Goal: Navigation & Orientation: Find specific page/section

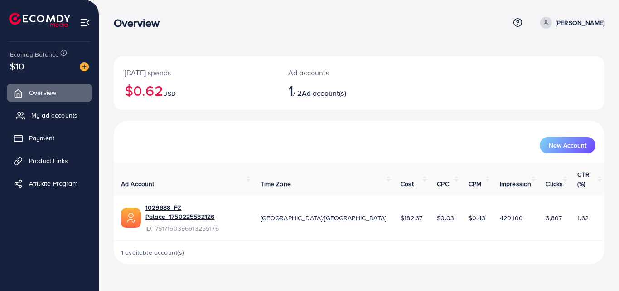
click at [65, 117] on span "My ad accounts" at bounding box center [54, 115] width 46 height 9
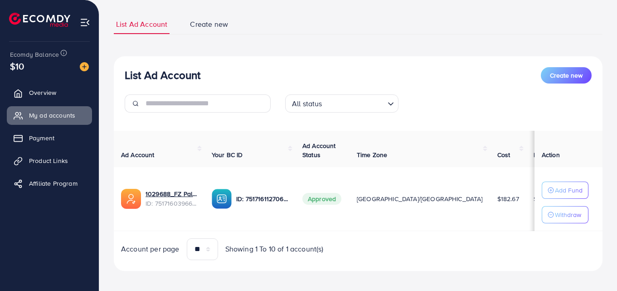
scroll to position [60, 0]
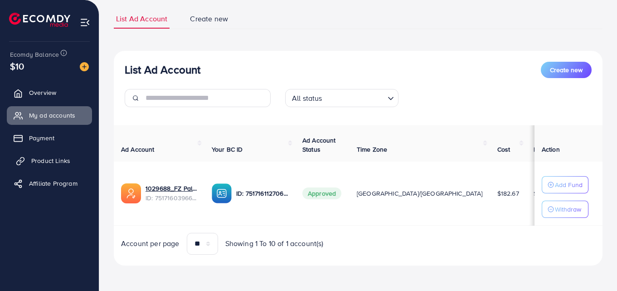
click at [53, 159] on span "Product Links" at bounding box center [50, 160] width 39 height 9
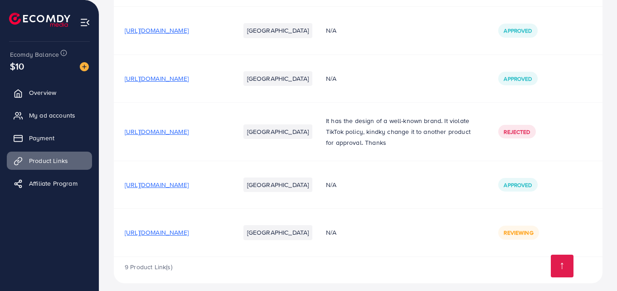
scroll to position [306, 0]
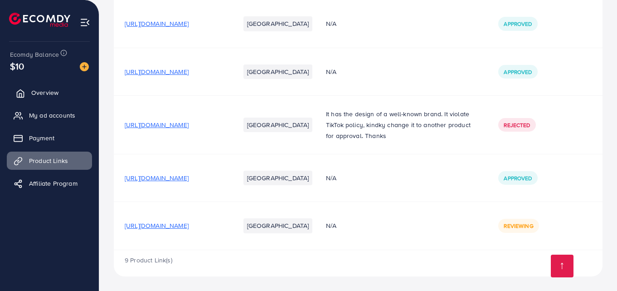
click at [56, 92] on span "Overview" at bounding box center [44, 92] width 27 height 9
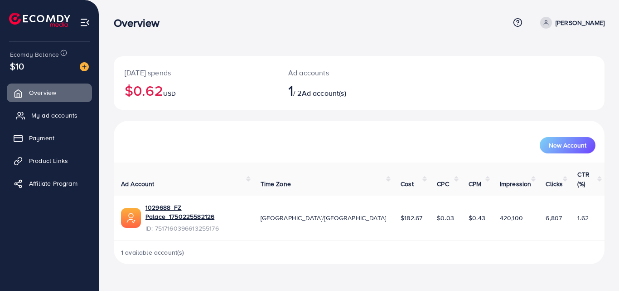
click at [68, 121] on link "My ad accounts" at bounding box center [49, 115] width 85 height 18
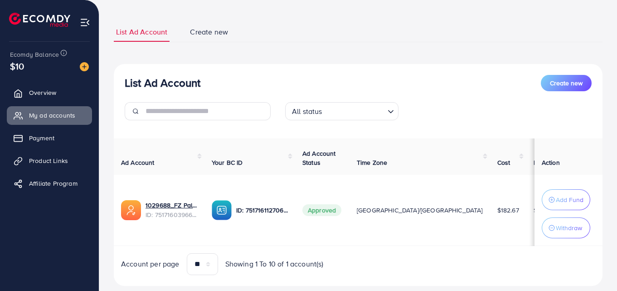
scroll to position [45, 0]
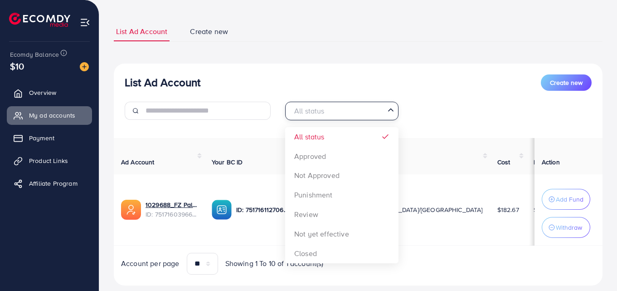
click at [380, 116] on input "Search for option" at bounding box center [336, 111] width 95 height 14
click at [372, 116] on input "Search for option" at bounding box center [336, 111] width 95 height 14
click at [365, 85] on div "List Ad Account Create new" at bounding box center [358, 82] width 467 height 16
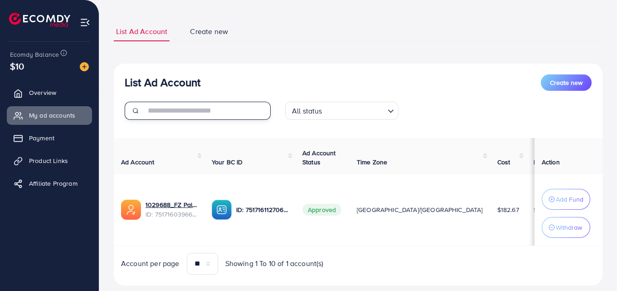
click at [258, 109] on input "text" at bounding box center [208, 111] width 125 height 18
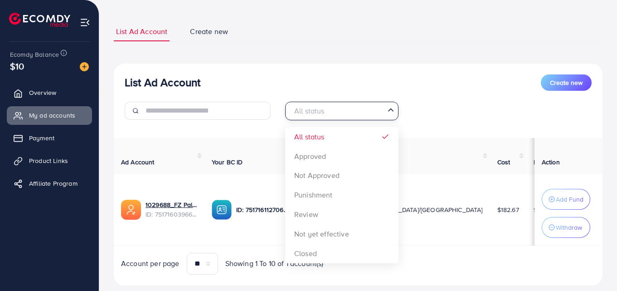
click at [310, 112] on div "All status" at bounding box center [336, 110] width 97 height 16
click at [362, 112] on input "Search for option" at bounding box center [336, 111] width 95 height 14
click at [305, 63] on div "List Ad Account Create new All status Loading... All status Approved Not Approv…" at bounding box center [358, 174] width 489 height 222
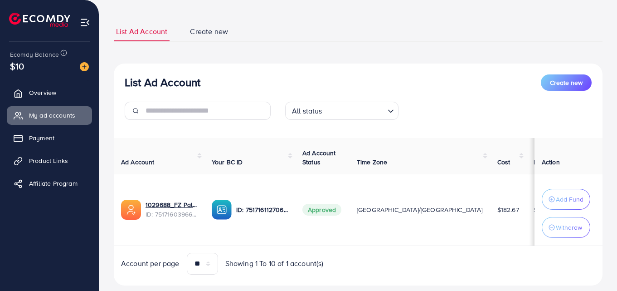
scroll to position [68, 0]
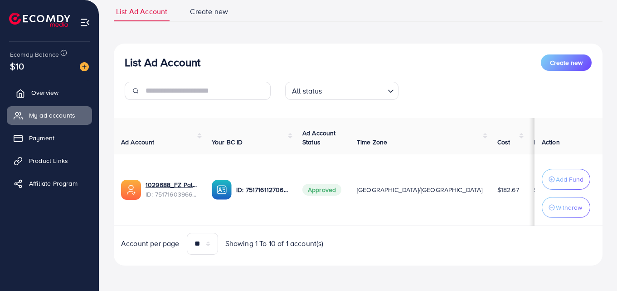
click at [78, 90] on link "Overview" at bounding box center [49, 92] width 85 height 18
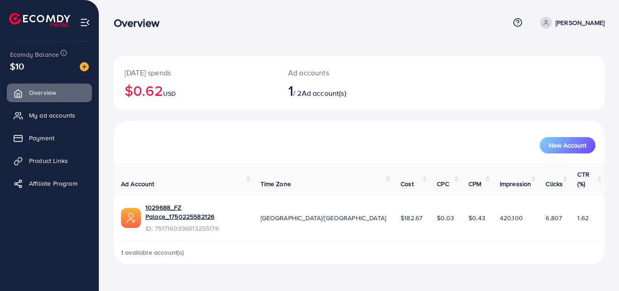
click at [304, 94] on h2 "1 / 2 Ad account(s)" at bounding box center [338, 90] width 101 height 17
click at [316, 94] on span "Ad account(s)" at bounding box center [324, 93] width 44 height 10
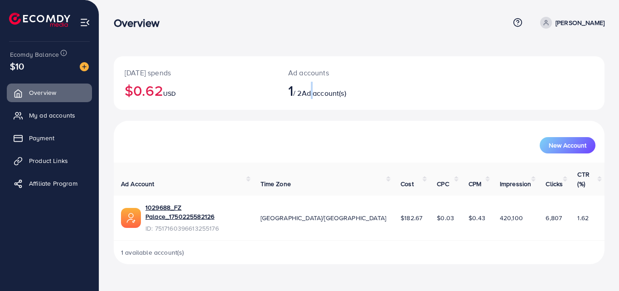
click at [316, 94] on span "Ad account(s)" at bounding box center [324, 93] width 44 height 10
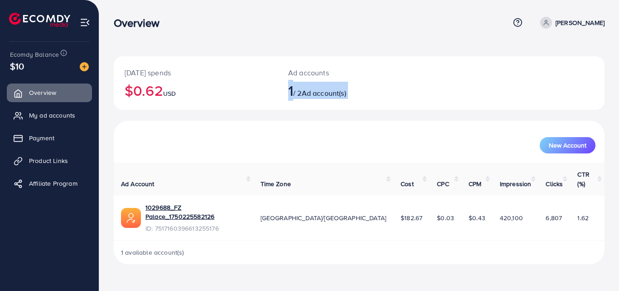
click at [316, 94] on span "Ad account(s)" at bounding box center [324, 93] width 44 height 10
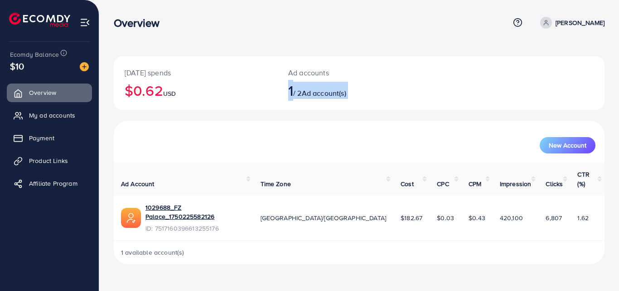
click at [333, 96] on span "Ad account(s)" at bounding box center [324, 93] width 44 height 10
click at [346, 96] on span "Ad account(s)" at bounding box center [324, 93] width 44 height 10
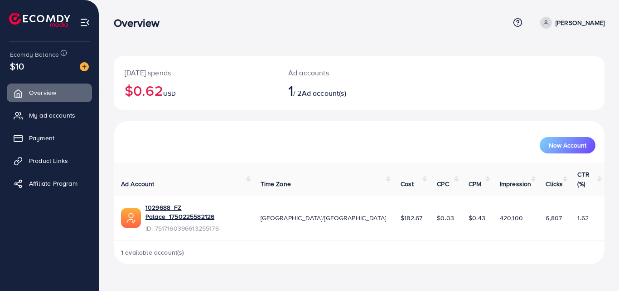
click at [291, 92] on span "1" at bounding box center [290, 90] width 5 height 21
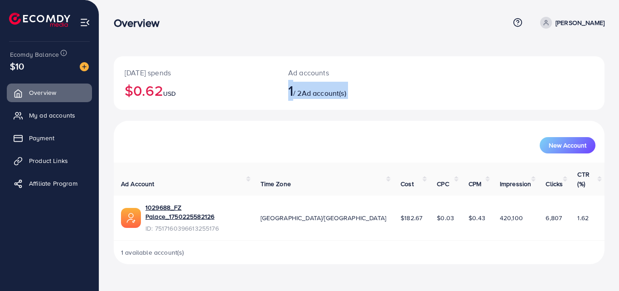
click at [291, 92] on span "1" at bounding box center [290, 90] width 5 height 21
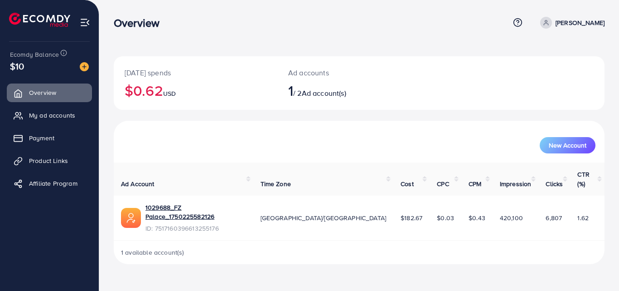
click at [176, 92] on span "USD" at bounding box center [169, 93] width 13 height 9
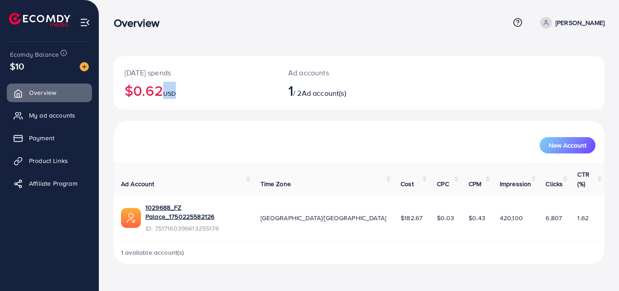
click at [176, 92] on span "USD" at bounding box center [169, 93] width 13 height 9
click at [72, 161] on link "Product Links" at bounding box center [49, 160] width 85 height 18
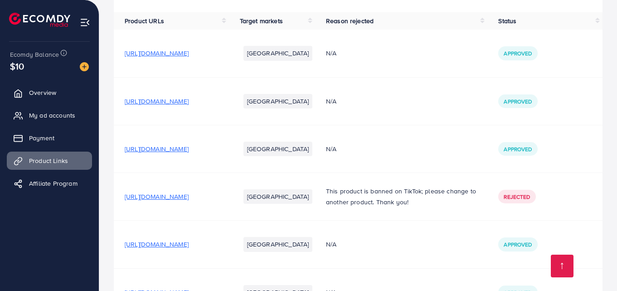
scroll to position [145, 0]
